Goal: Task Accomplishment & Management: Manage account settings

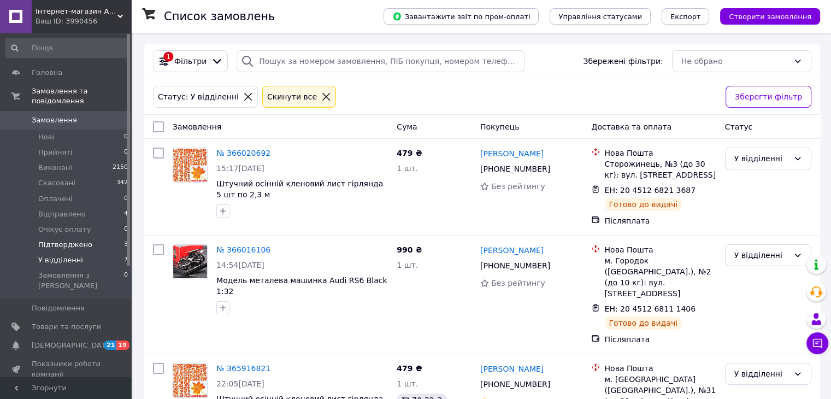
click at [69, 240] on span "Підтверджено" at bounding box center [65, 245] width 54 height 10
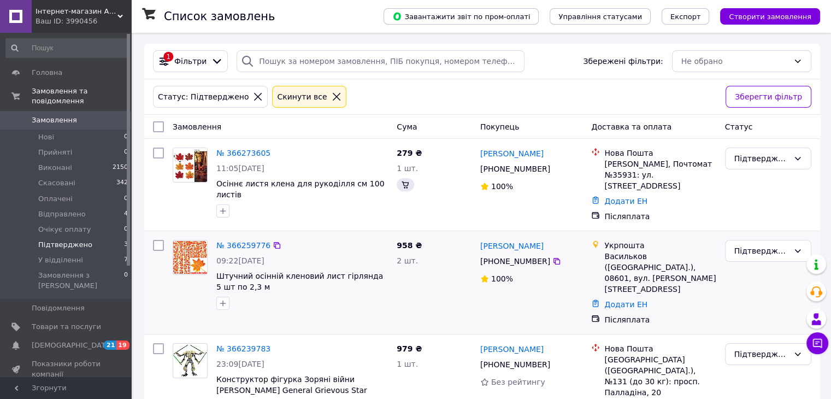
scroll to position [8, 0]
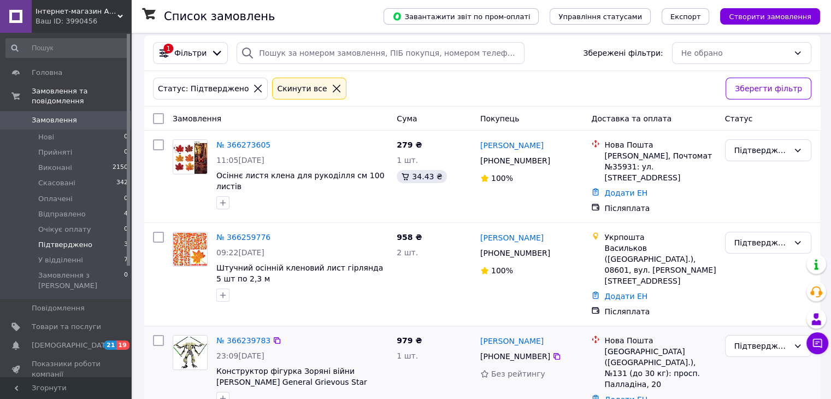
click at [195, 335] on img at bounding box center [190, 352] width 34 height 34
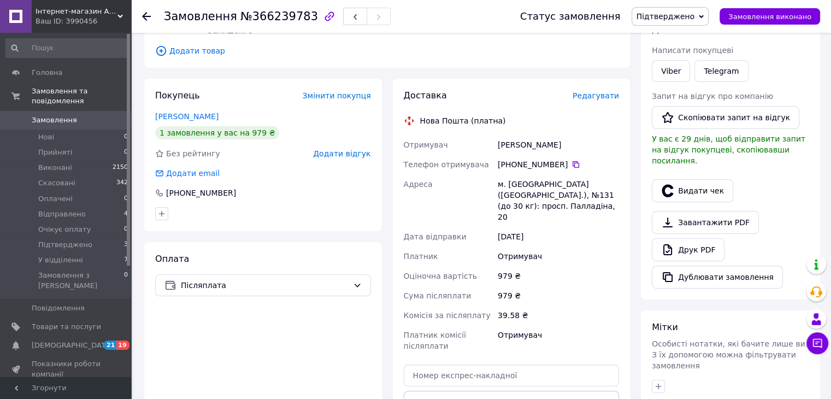
scroll to position [219, 0]
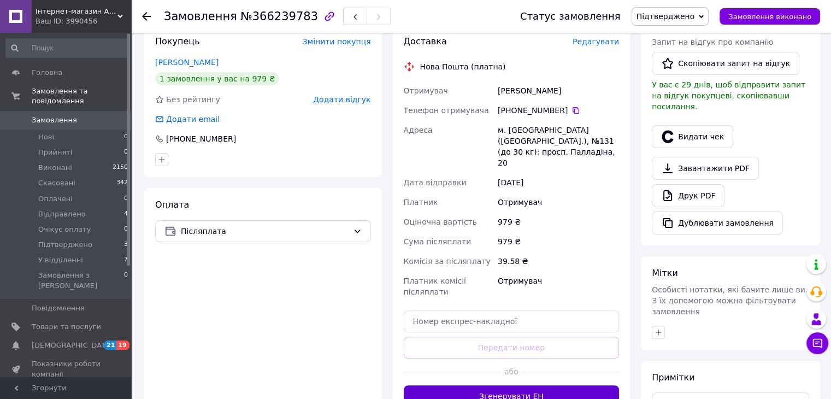
click at [505, 385] on button "Згенерувати ЕН" at bounding box center [512, 396] width 216 height 22
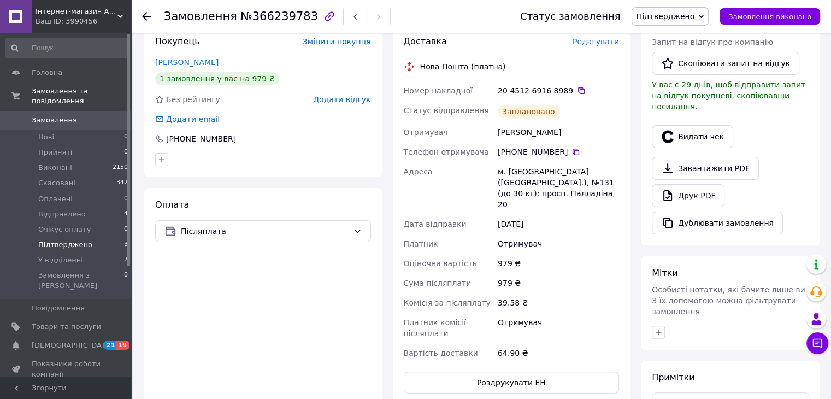
click at [63, 240] on span "Підтверджено" at bounding box center [65, 245] width 54 height 10
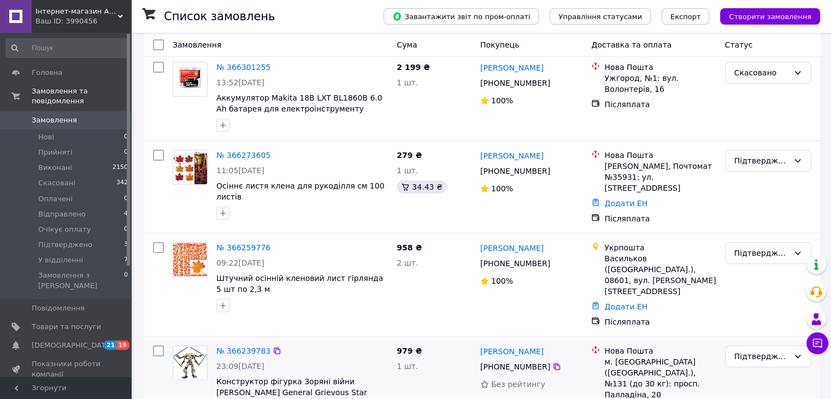
scroll to position [109, 0]
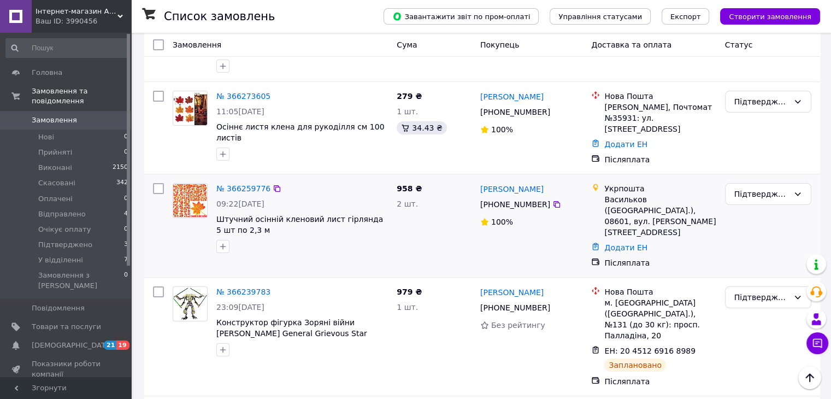
click at [192, 199] on img at bounding box center [190, 200] width 34 height 33
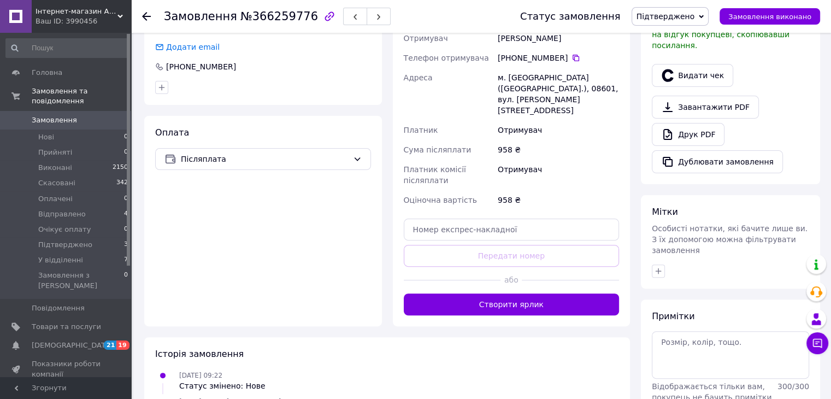
scroll to position [324, 0]
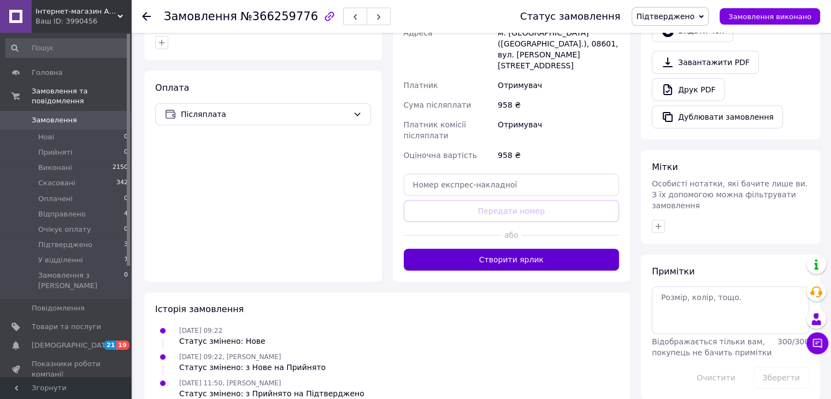
click at [515, 249] on button "Створити ярлик" at bounding box center [512, 260] width 216 height 22
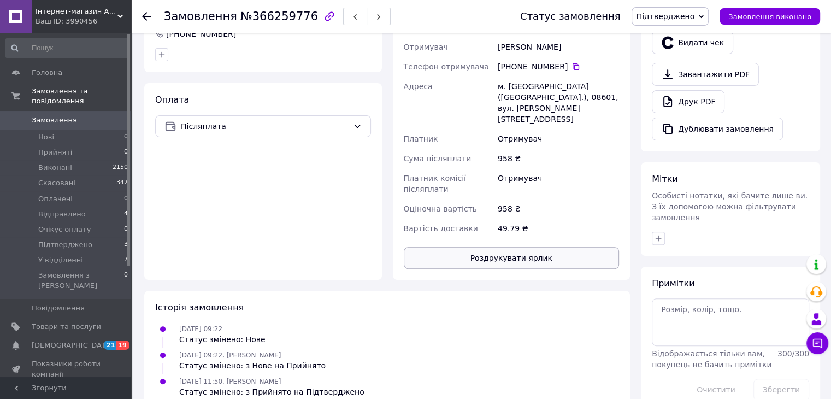
click at [514, 247] on button "Роздрукувати ярлик" at bounding box center [512, 258] width 216 height 22
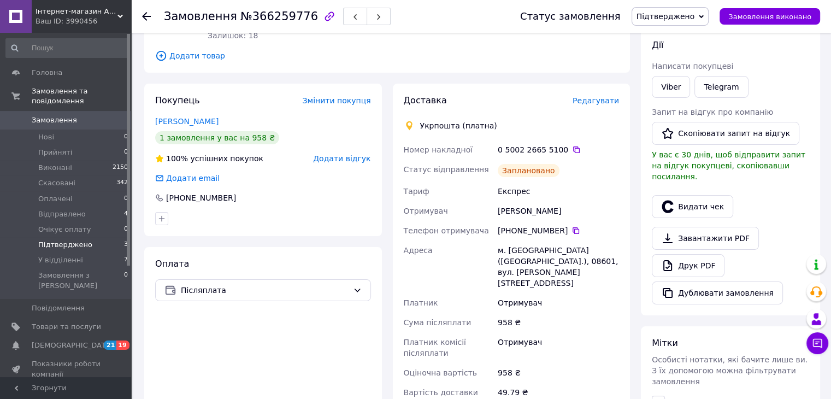
click at [55, 240] on span "Підтверджено" at bounding box center [65, 245] width 54 height 10
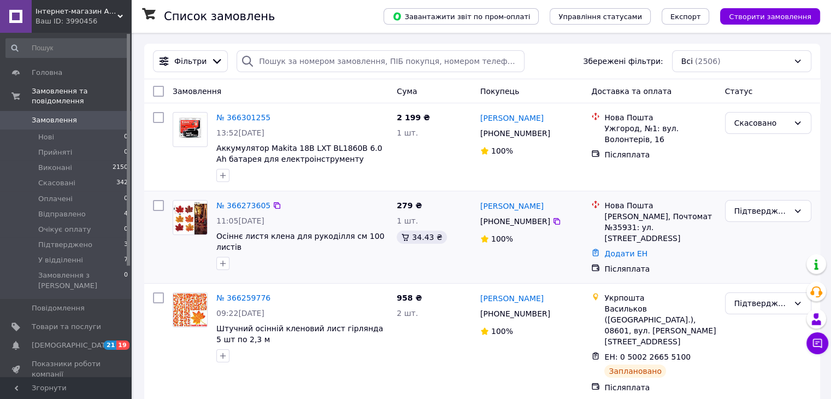
click at [193, 225] on img at bounding box center [190, 217] width 34 height 34
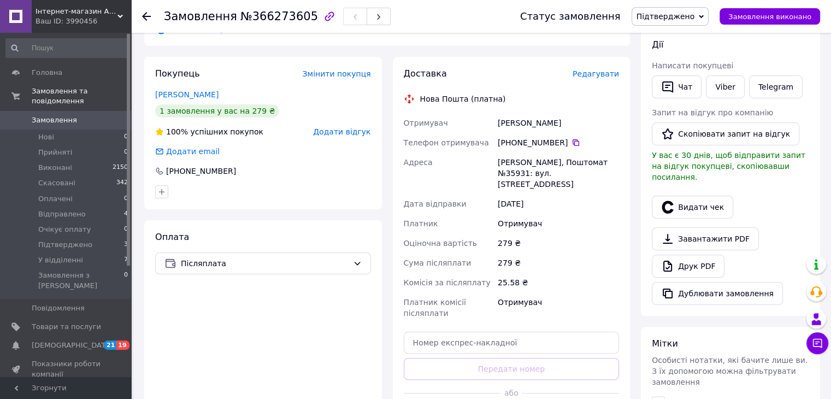
scroll to position [219, 0]
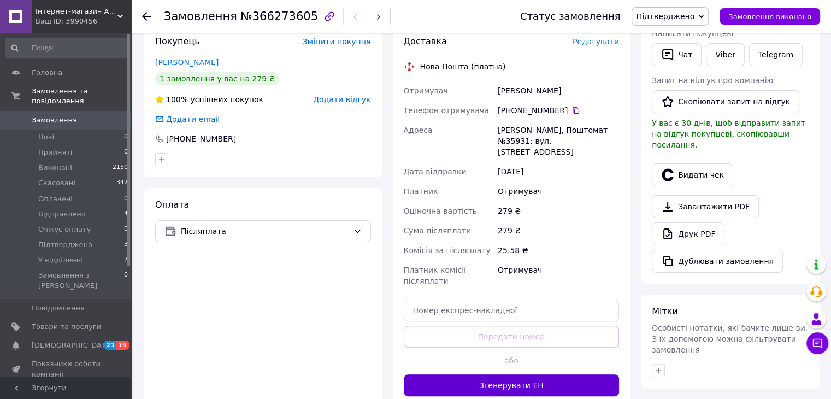
click at [520, 377] on button "Згенерувати ЕН" at bounding box center [512, 385] width 216 height 22
